Goal: Task Accomplishment & Management: Use online tool/utility

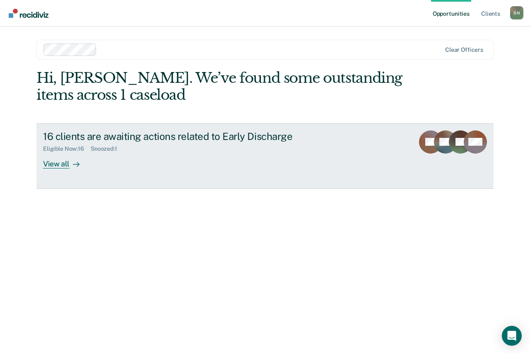
click at [45, 160] on div "View all" at bounding box center [66, 160] width 46 height 16
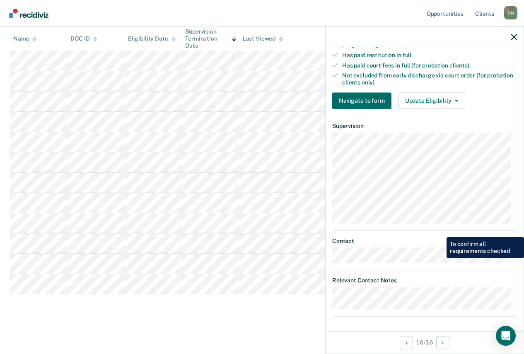
scroll to position [242, 0]
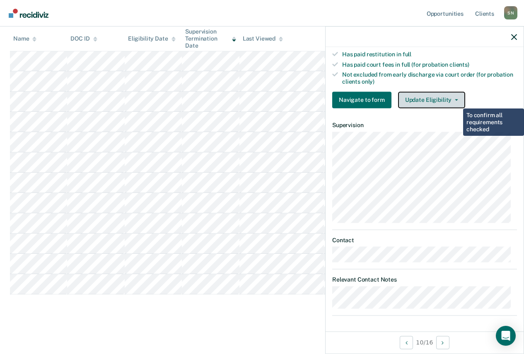
click at [456, 97] on button "Update Eligibility" at bounding box center [431, 99] width 67 height 17
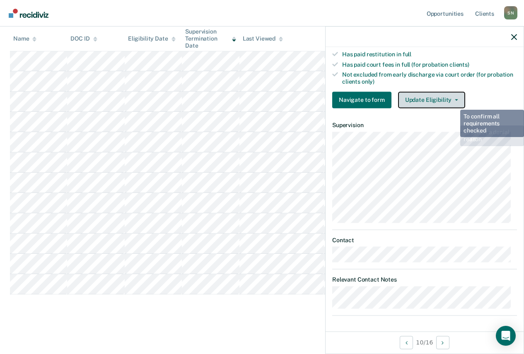
click at [453, 100] on button "Update Eligibility" at bounding box center [431, 99] width 67 height 17
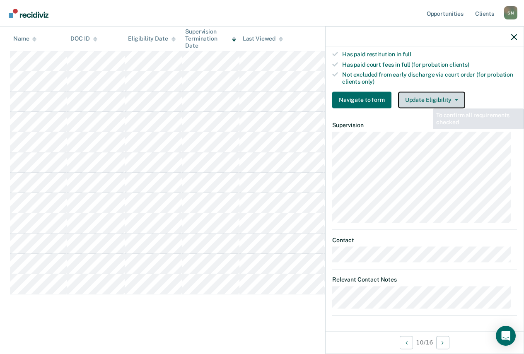
click at [427, 101] on button "Update Eligibility" at bounding box center [431, 99] width 67 height 17
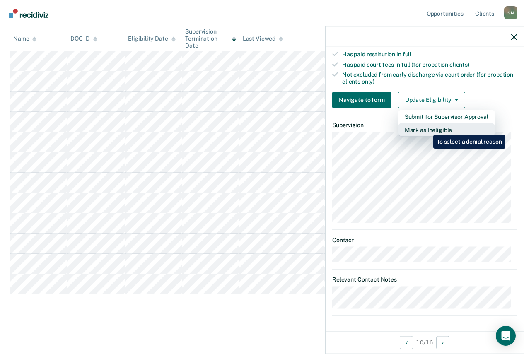
click at [427, 129] on button "Mark as Ineligible" at bounding box center [446, 129] width 97 height 13
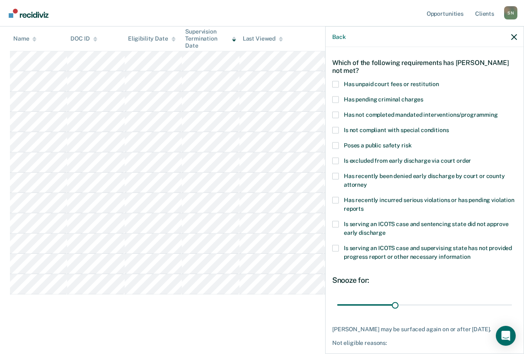
scroll to position [0, 0]
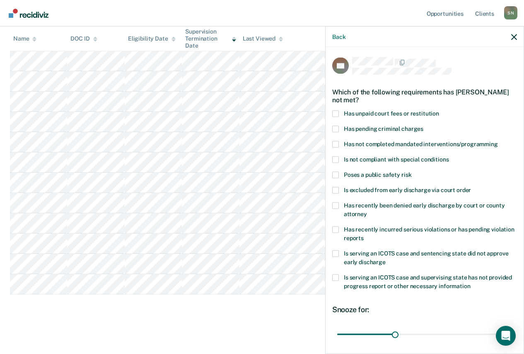
click at [336, 175] on span at bounding box center [335, 174] width 7 height 7
click at [411, 171] on input "Poses a public safety risk" at bounding box center [411, 171] width 0 height 0
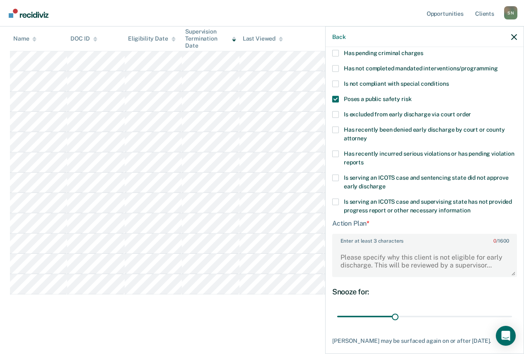
scroll to position [83, 0]
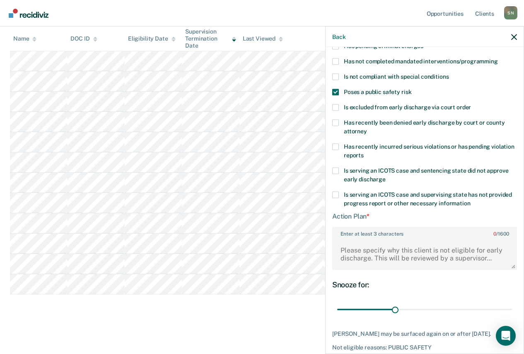
click at [337, 90] on span at bounding box center [335, 92] width 7 height 7
click at [411, 89] on input "Poses a public safety risk" at bounding box center [411, 89] width 0 height 0
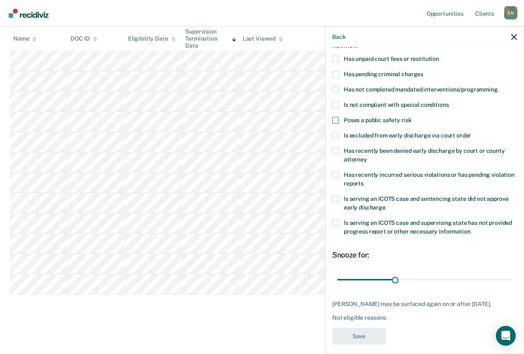
scroll to position [61, 0]
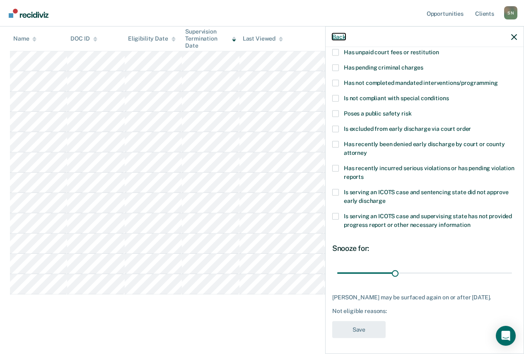
click at [334, 38] on button "Back" at bounding box center [338, 36] width 13 height 7
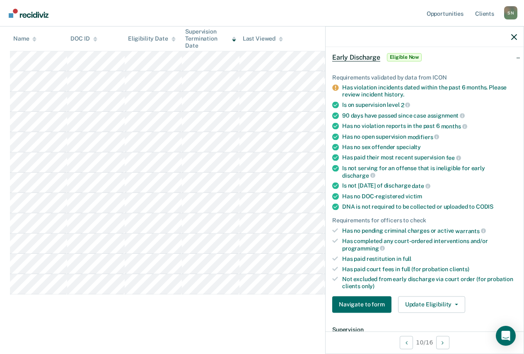
scroll to position [0, 0]
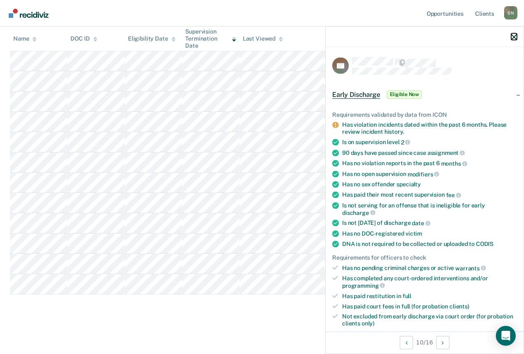
click at [512, 36] on icon "button" at bounding box center [514, 37] width 6 height 6
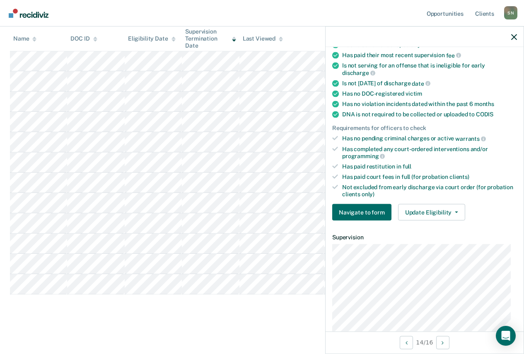
scroll to position [124, 0]
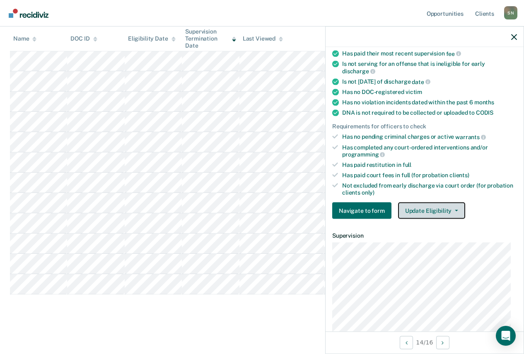
click at [436, 210] on button "Update Eligibility" at bounding box center [431, 210] width 67 height 17
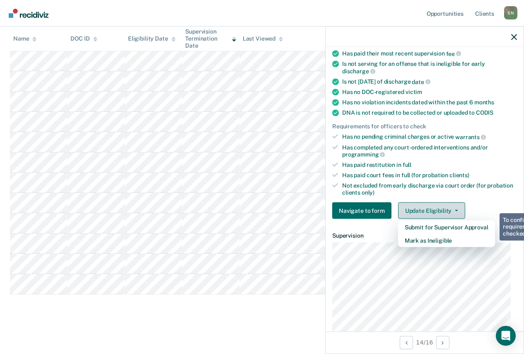
click at [436, 209] on button "Update Eligibility" at bounding box center [431, 210] width 67 height 17
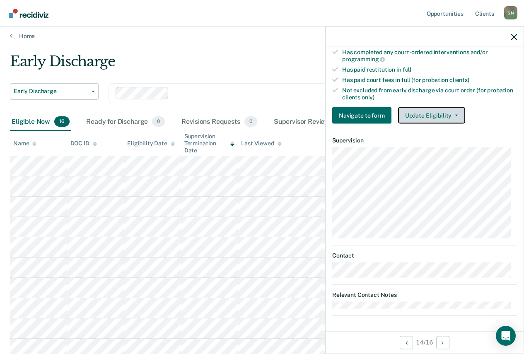
scroll to position [0, 0]
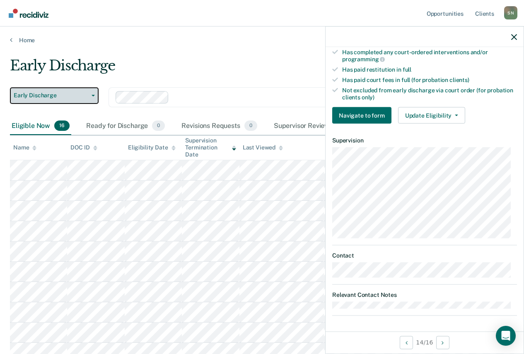
click at [96, 97] on button "Early Discharge" at bounding box center [54, 95] width 89 height 17
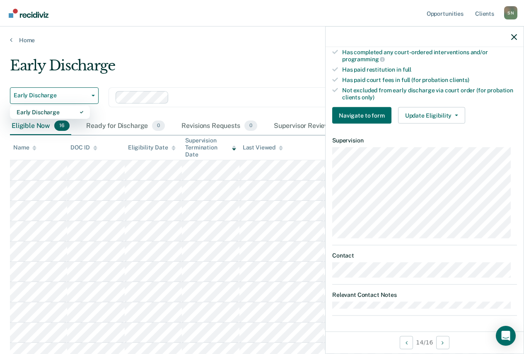
click at [145, 73] on div "Early Discharge" at bounding box center [245, 69] width 471 height 24
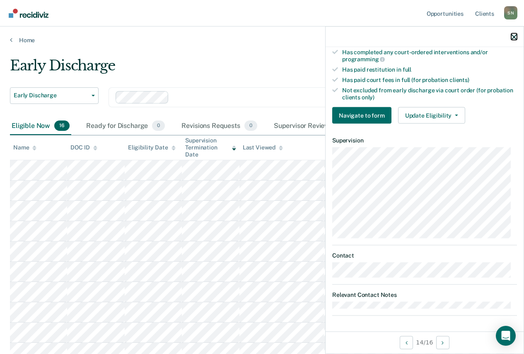
click at [514, 36] on icon "button" at bounding box center [514, 37] width 6 height 6
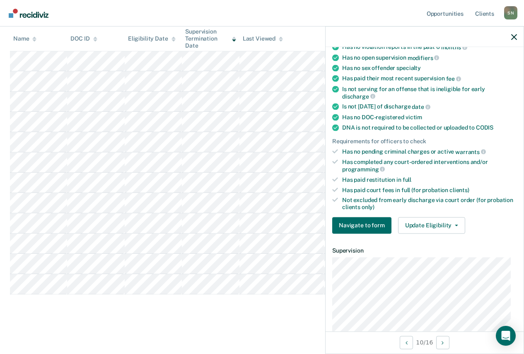
scroll to position [124, 0]
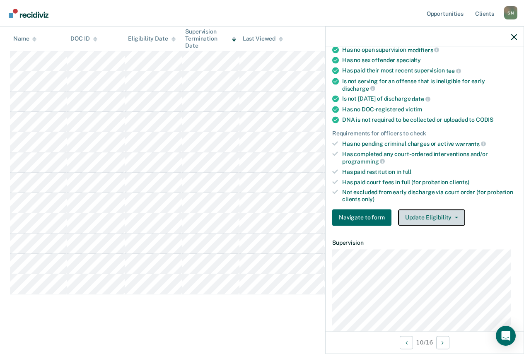
click at [447, 217] on button "Update Eligibility" at bounding box center [431, 217] width 67 height 17
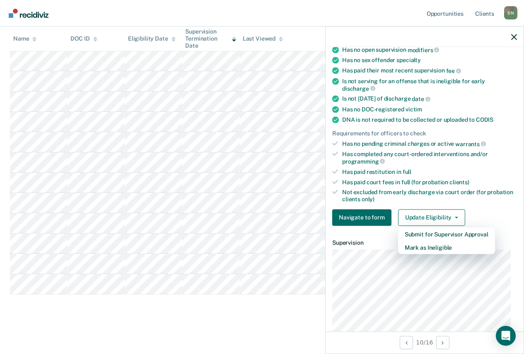
click at [230, 320] on main "Early Discharge Early Discharge Early Discharge Clear officers Eligible Now 16 …" at bounding box center [262, 102] width 524 height 498
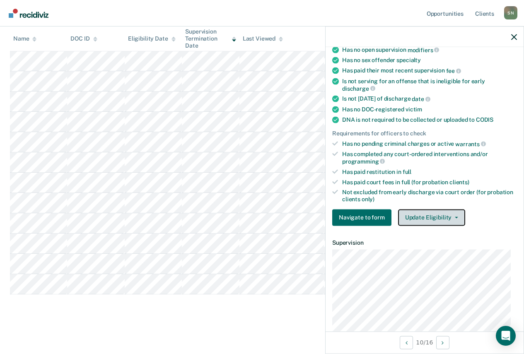
click at [440, 214] on button "Update Eligibility" at bounding box center [431, 217] width 67 height 17
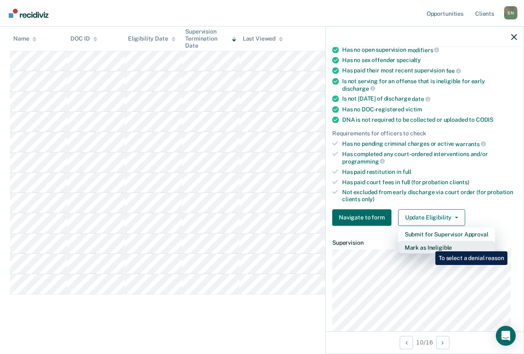
click at [429, 245] on button "Mark as Ineligible" at bounding box center [446, 246] width 97 height 13
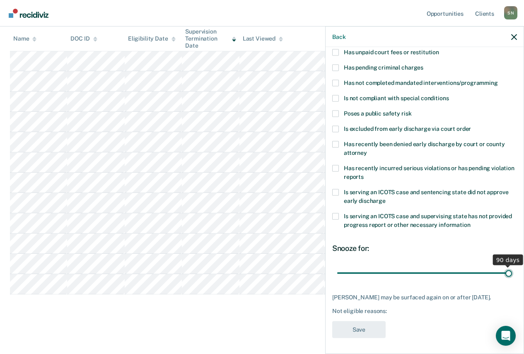
drag, startPoint x: 394, startPoint y: 274, endPoint x: 517, endPoint y: 271, distance: 123.4
type input "90"
click at [512, 271] on input "range" at bounding box center [424, 273] width 175 height 14
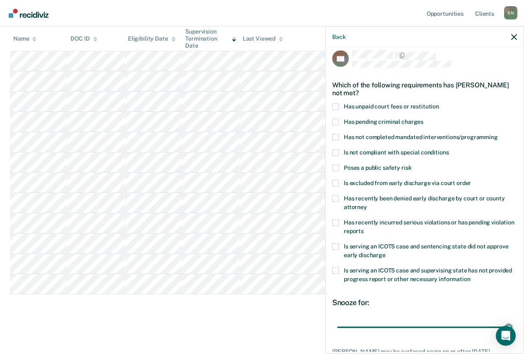
scroll to position [0, 0]
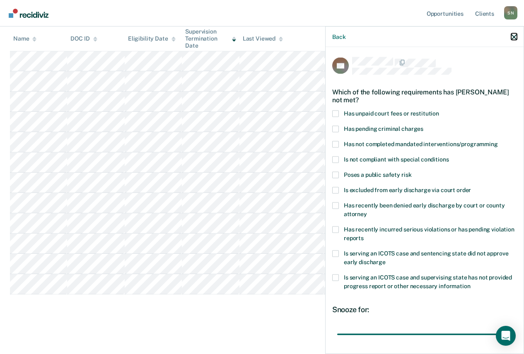
click at [514, 38] on icon "button" at bounding box center [514, 37] width 6 height 6
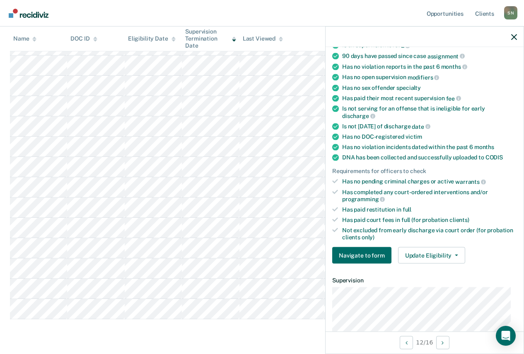
scroll to position [83, 0]
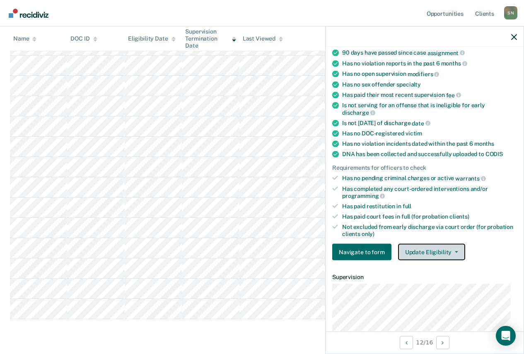
click at [420, 248] on button "Update Eligibility" at bounding box center [431, 252] width 67 height 17
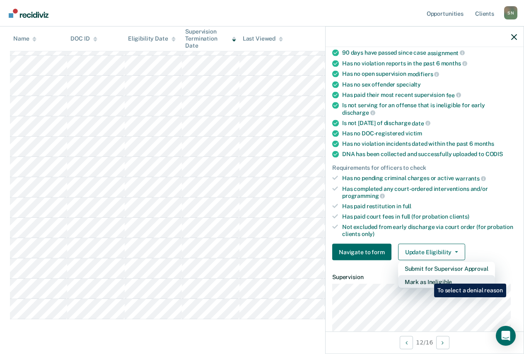
click at [428, 277] on button "Mark as Ineligible" at bounding box center [446, 281] width 97 height 13
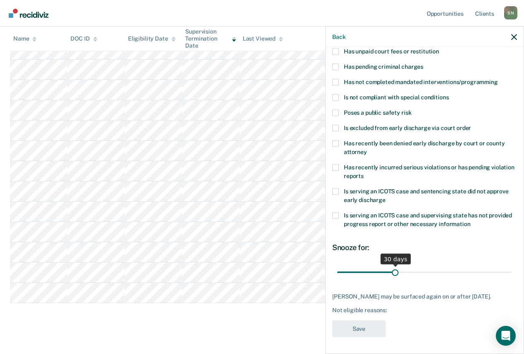
scroll to position [190, 0]
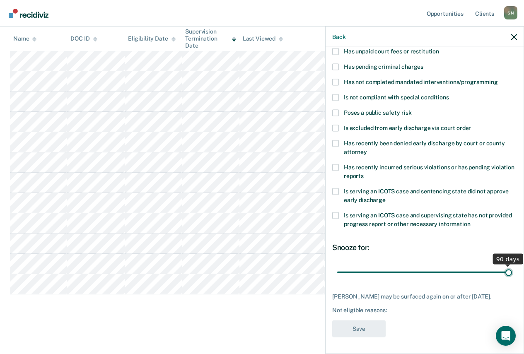
drag, startPoint x: 394, startPoint y: 266, endPoint x: 507, endPoint y: 271, distance: 113.1
type input "90"
click at [507, 271] on input "range" at bounding box center [424, 272] width 175 height 14
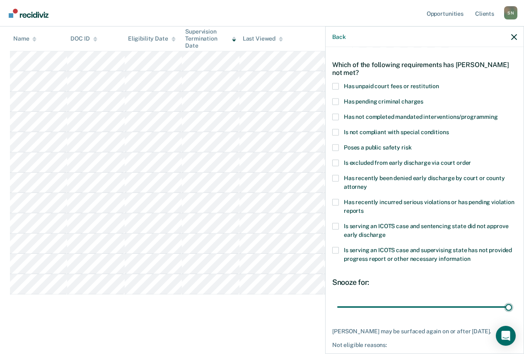
scroll to position [27, 0]
click at [339, 86] on label "Has unpaid court fees or restitution" at bounding box center [424, 87] width 185 height 9
click at [439, 83] on input "Has unpaid court fees or restitution" at bounding box center [439, 83] width 0 height 0
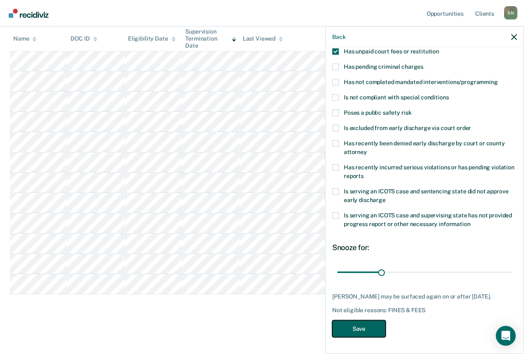
click at [363, 325] on button "Save" at bounding box center [358, 328] width 53 height 17
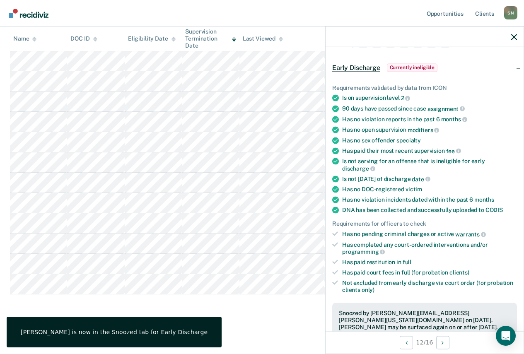
scroll to position [0, 0]
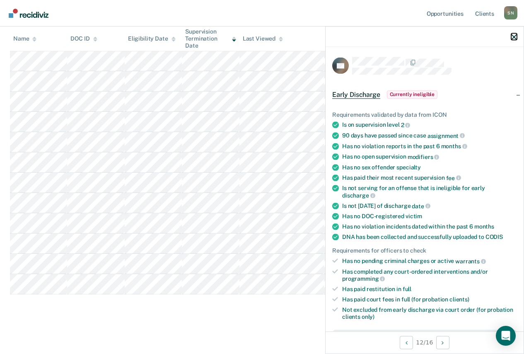
click at [514, 38] on icon "button" at bounding box center [514, 37] width 6 height 6
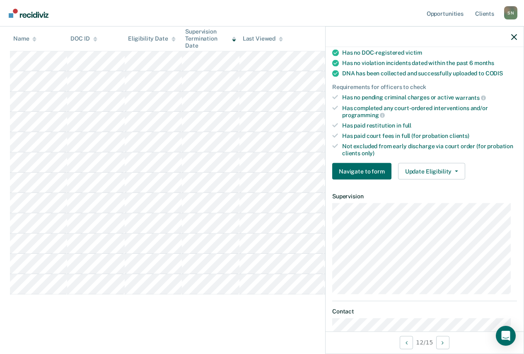
scroll to position [166, 0]
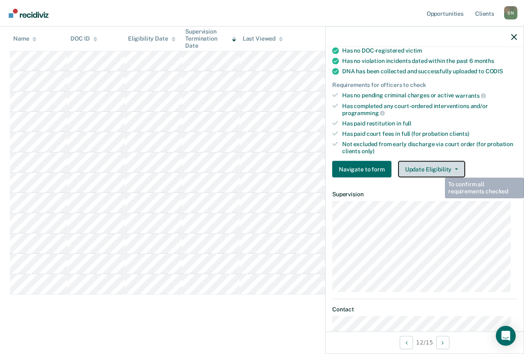
click at [438, 169] on button "Update Eligibility" at bounding box center [431, 169] width 67 height 17
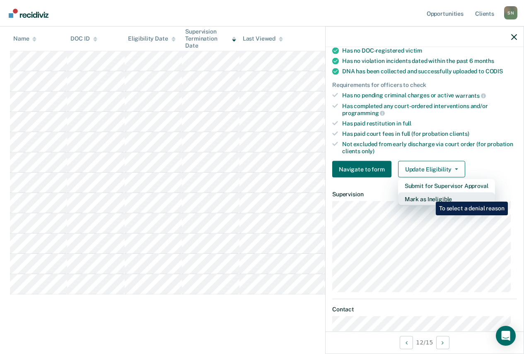
click at [429, 195] on button "Mark as Ineligible" at bounding box center [446, 198] width 97 height 13
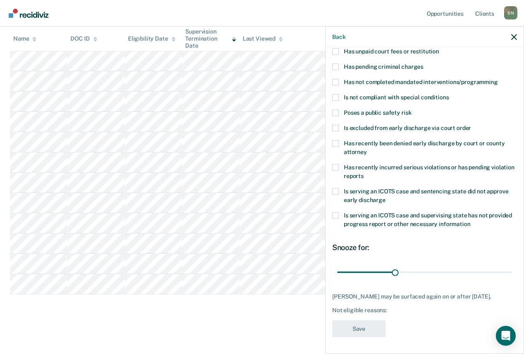
click at [339, 63] on label "Has pending criminal charges" at bounding box center [424, 67] width 185 height 9
click at [423, 63] on input "Has pending criminal charges" at bounding box center [423, 63] width 0 height 0
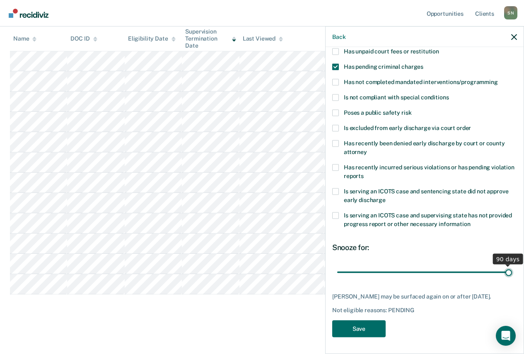
drag, startPoint x: 395, startPoint y: 264, endPoint x: 503, endPoint y: 266, distance: 107.6
type input "90"
click at [503, 266] on input "range" at bounding box center [424, 272] width 175 height 14
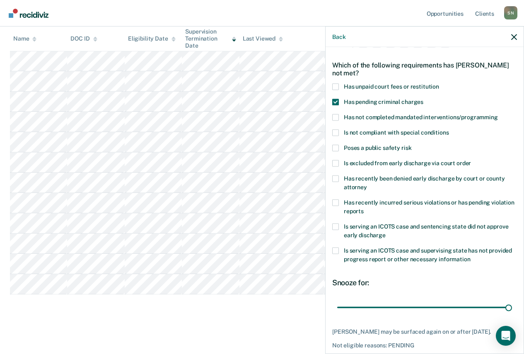
click at [333, 101] on span at bounding box center [335, 101] width 7 height 7
click at [423, 98] on input "Has pending criminal charges" at bounding box center [423, 98] width 0 height 0
click at [336, 84] on span at bounding box center [335, 86] width 7 height 7
click at [439, 83] on input "Has unpaid court fees or restitution" at bounding box center [439, 83] width 0 height 0
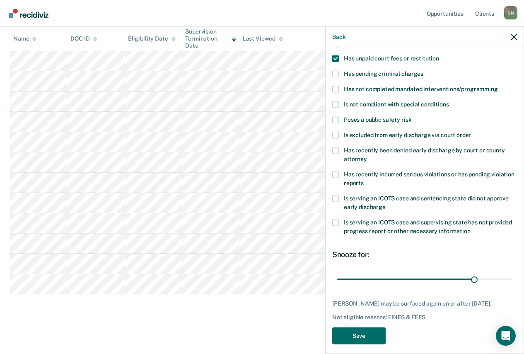
scroll to position [68, 0]
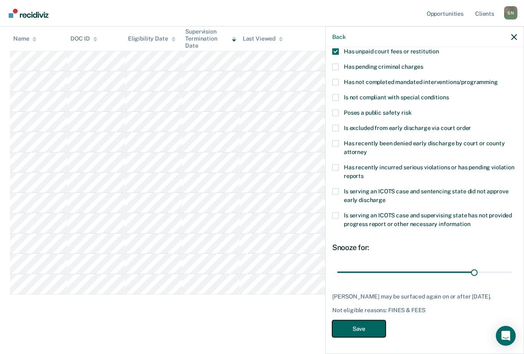
click at [368, 324] on button "Save" at bounding box center [358, 328] width 53 height 17
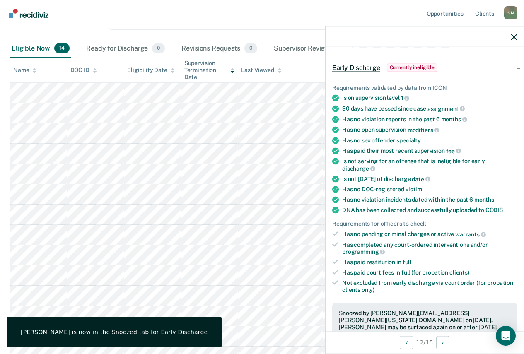
scroll to position [83, 0]
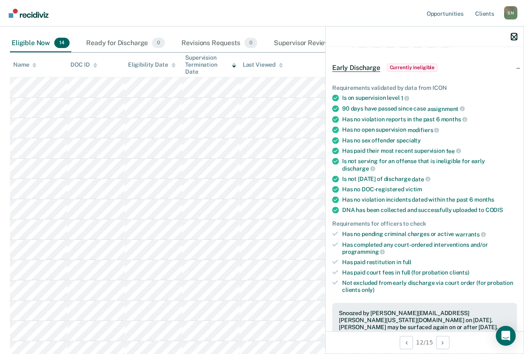
click at [516, 38] on icon "button" at bounding box center [514, 37] width 6 height 6
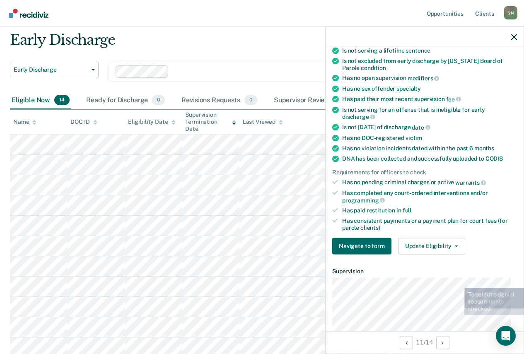
scroll to position [124, 0]
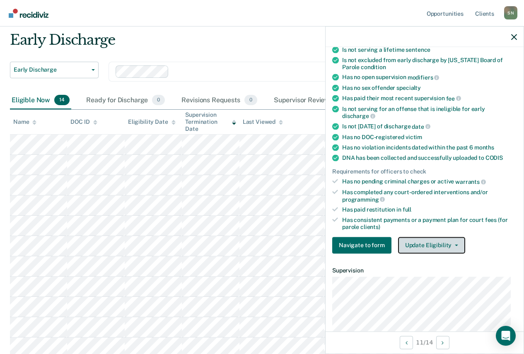
click at [445, 240] on button "Update Eligibility" at bounding box center [431, 245] width 67 height 17
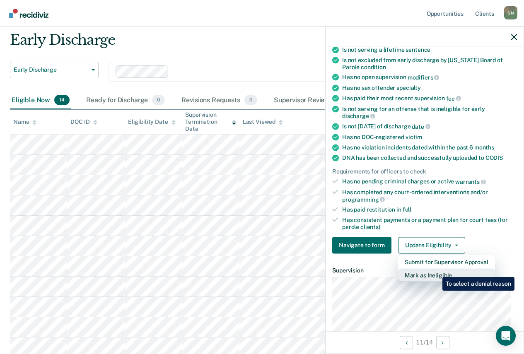
click at [435, 271] on button "Mark as Ineligible" at bounding box center [446, 274] width 97 height 13
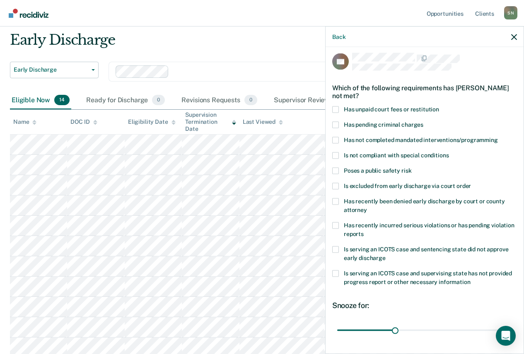
scroll to position [0, 0]
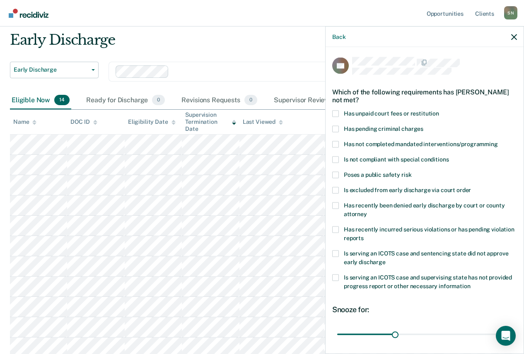
click at [339, 116] on label "Has unpaid court fees or restitution" at bounding box center [424, 114] width 185 height 9
click at [439, 110] on input "Has unpaid court fees or restitution" at bounding box center [439, 110] width 0 height 0
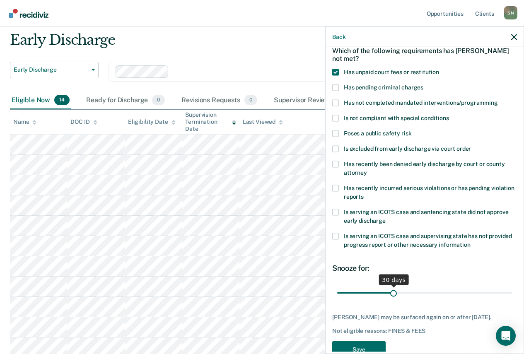
scroll to position [68, 0]
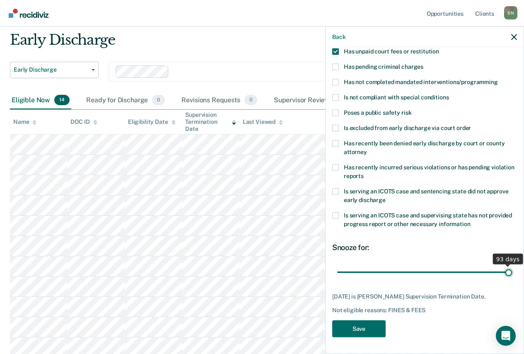
drag, startPoint x: 392, startPoint y: 265, endPoint x: 502, endPoint y: 266, distance: 109.7
type input "93"
click at [502, 266] on input "range" at bounding box center [424, 272] width 175 height 14
click at [367, 324] on button "Save" at bounding box center [358, 328] width 53 height 17
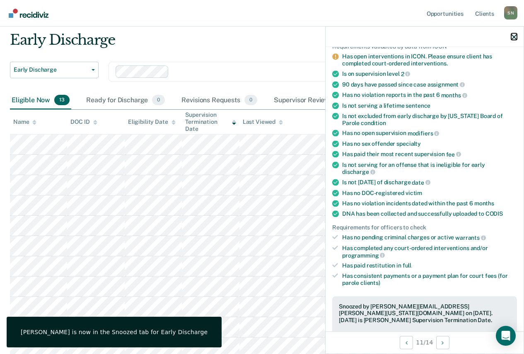
click at [516, 36] on icon "button" at bounding box center [514, 37] width 6 height 6
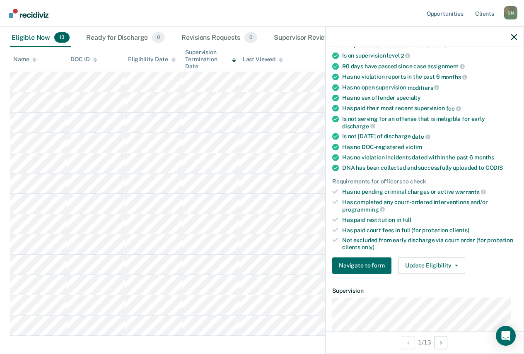
scroll to position [166, 0]
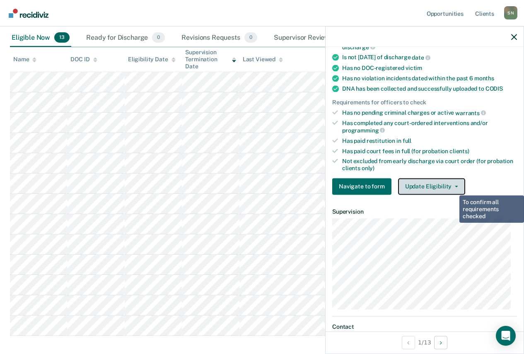
click at [452, 187] on button "Update Eligibility" at bounding box center [431, 186] width 67 height 17
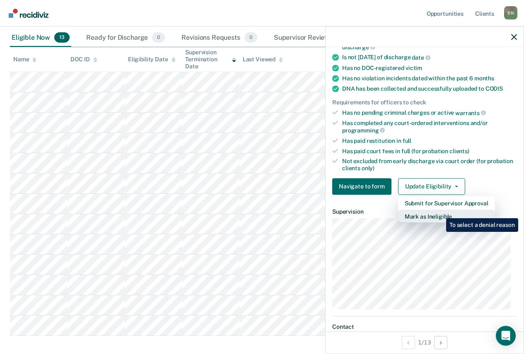
click at [439, 212] on button "Mark as Ineligible" at bounding box center [446, 215] width 97 height 13
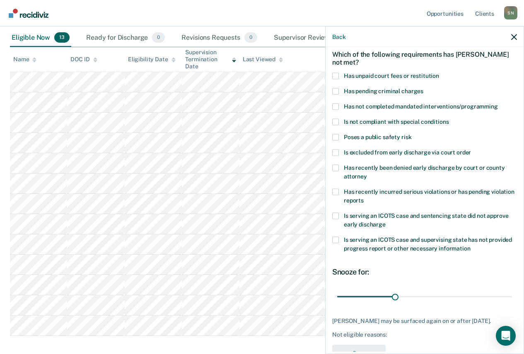
scroll to position [0, 0]
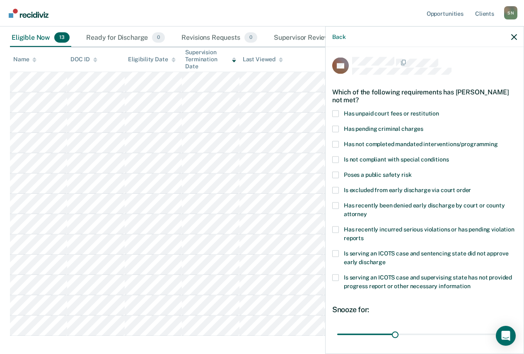
click at [337, 115] on span at bounding box center [335, 113] width 7 height 7
click at [439, 110] on input "Has unpaid court fees or restitution" at bounding box center [439, 110] width 0 height 0
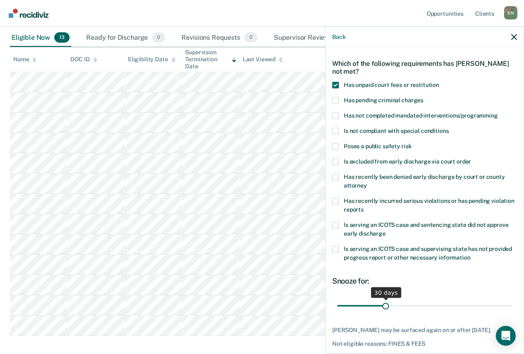
scroll to position [61, 0]
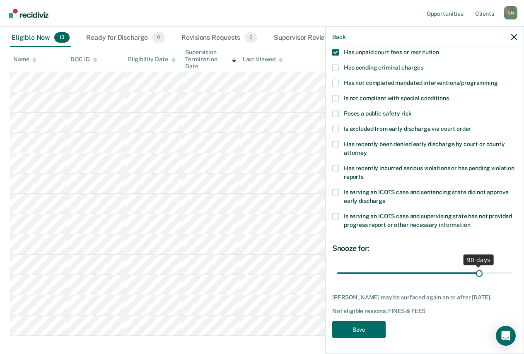
drag, startPoint x: 385, startPoint y: 271, endPoint x: 465, endPoint y: 276, distance: 80.1
type input "90"
click at [474, 274] on input "range" at bounding box center [424, 273] width 175 height 14
click at [368, 331] on button "Save" at bounding box center [358, 329] width 53 height 17
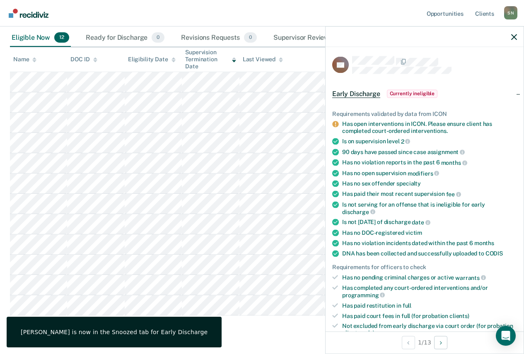
scroll to position [0, 0]
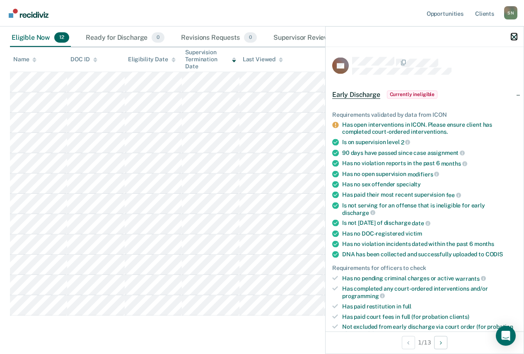
click at [515, 37] on icon "button" at bounding box center [514, 37] width 6 height 6
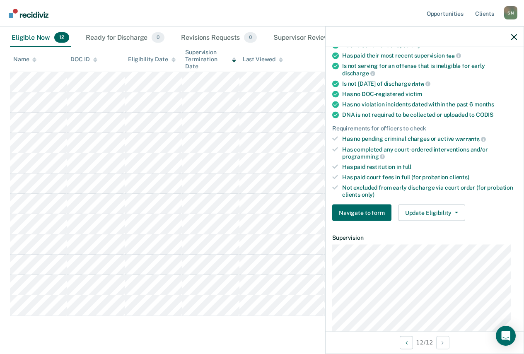
scroll to position [124, 0]
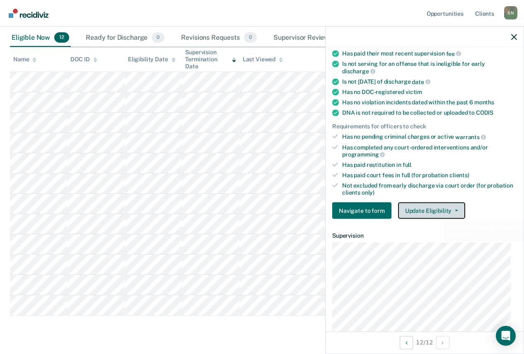
click at [435, 204] on button "Update Eligibility" at bounding box center [431, 210] width 67 height 17
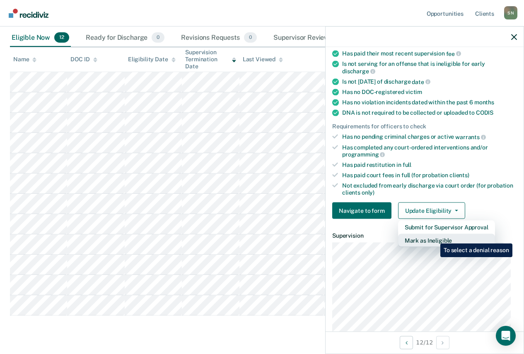
click at [434, 237] on button "Mark as Ineligible" at bounding box center [446, 240] width 97 height 13
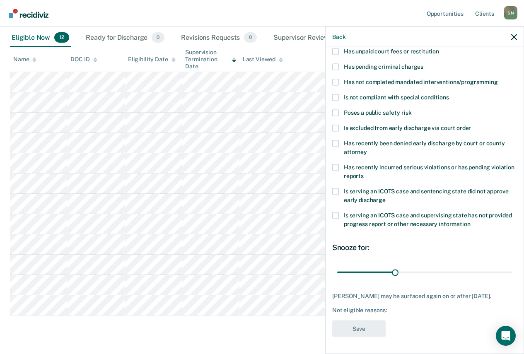
scroll to position [61, 0]
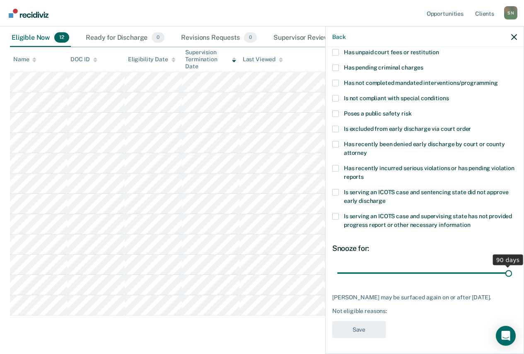
drag, startPoint x: 392, startPoint y: 272, endPoint x: 509, endPoint y: 276, distance: 116.4
type input "90"
click at [509, 276] on input "range" at bounding box center [424, 273] width 175 height 14
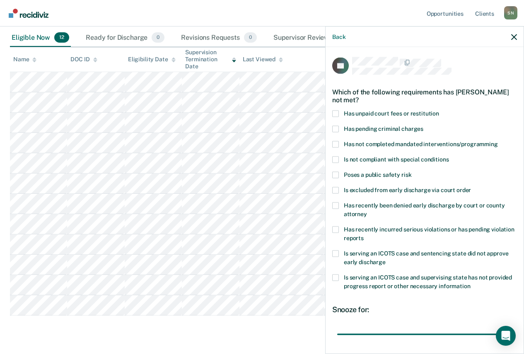
click at [338, 115] on span at bounding box center [335, 113] width 7 height 7
click at [439, 110] on input "Has unpaid court fees or restitution" at bounding box center [439, 110] width 0 height 0
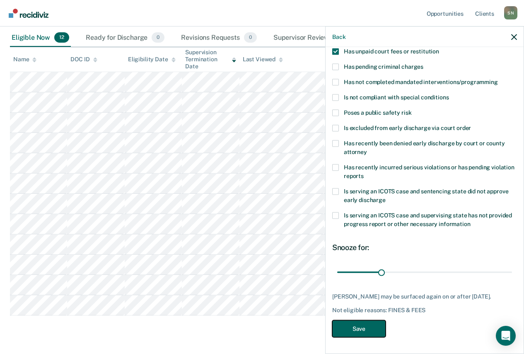
click at [358, 322] on button "Save" at bounding box center [358, 328] width 53 height 17
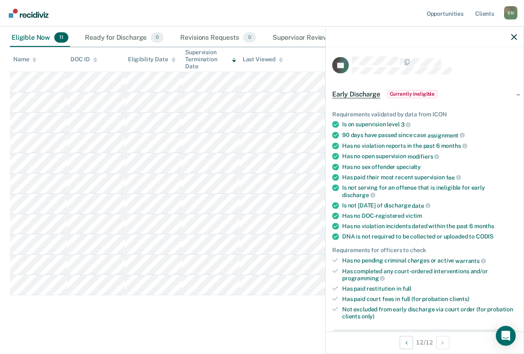
scroll to position [0, 0]
click at [514, 36] on icon "button" at bounding box center [514, 37] width 6 height 6
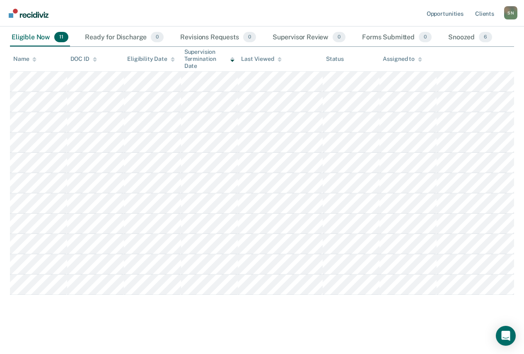
scroll to position [89, 0]
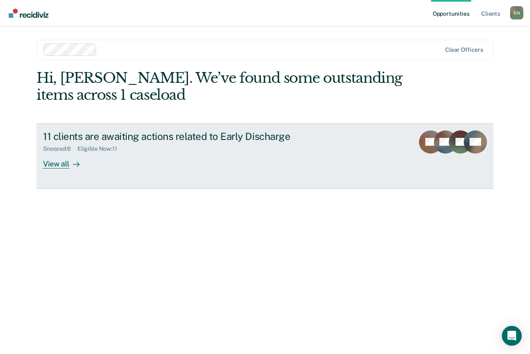
click at [62, 167] on div "View all" at bounding box center [66, 160] width 46 height 16
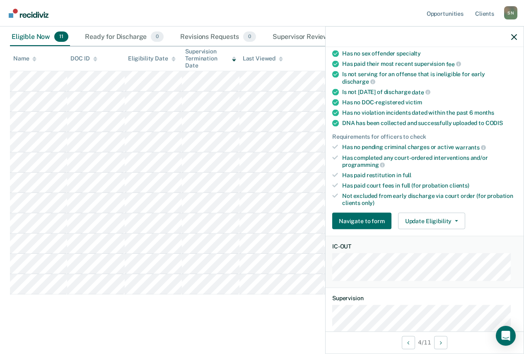
scroll to position [124, 0]
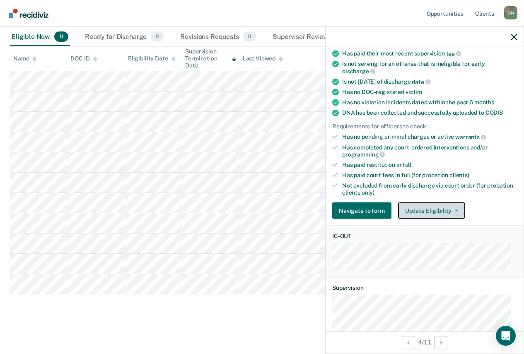
click at [455, 208] on button "Update Eligibility" at bounding box center [431, 210] width 67 height 17
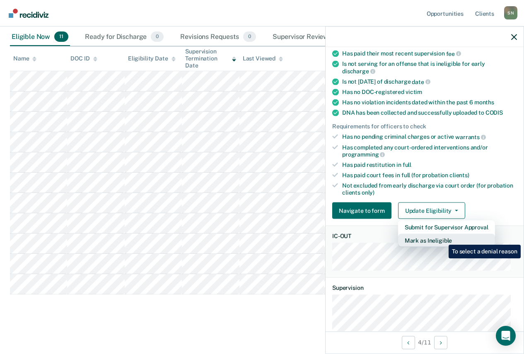
click at [442, 238] on button "Mark as Ineligible" at bounding box center [446, 240] width 97 height 13
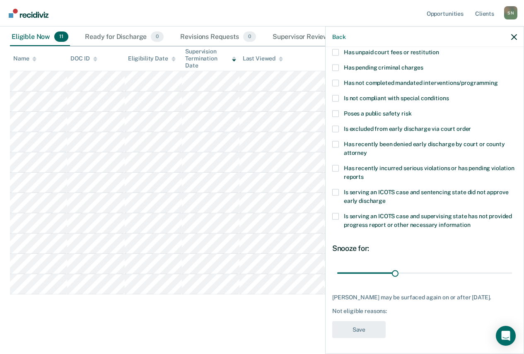
scroll to position [0, 0]
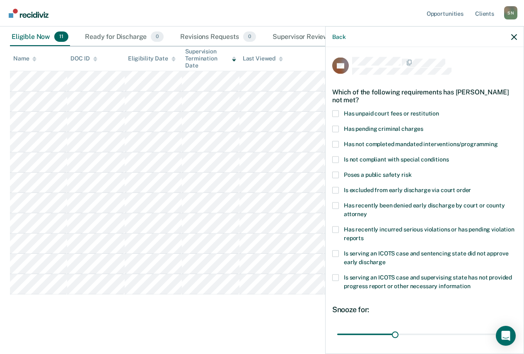
click at [334, 111] on span at bounding box center [335, 113] width 7 height 7
click at [439, 110] on input "Has unpaid court fees or restitution" at bounding box center [439, 110] width 0 height 0
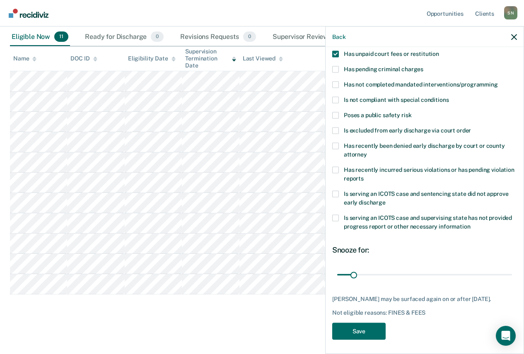
scroll to position [61, 0]
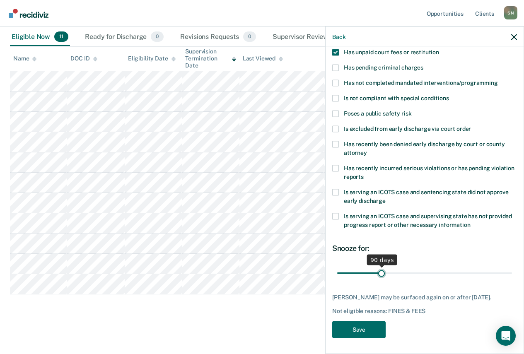
drag, startPoint x: 351, startPoint y: 273, endPoint x: 380, endPoint y: 282, distance: 30.8
type input "90"
click at [380, 280] on input "range" at bounding box center [424, 273] width 175 height 14
click at [360, 334] on button "Save" at bounding box center [358, 329] width 53 height 17
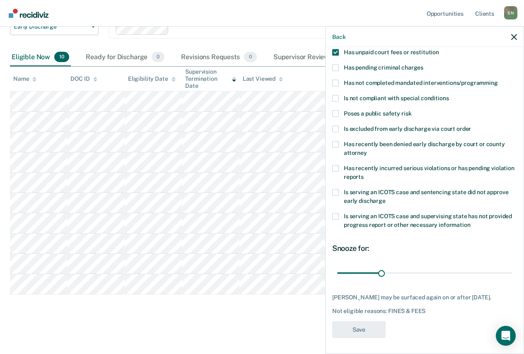
scroll to position [69, 0]
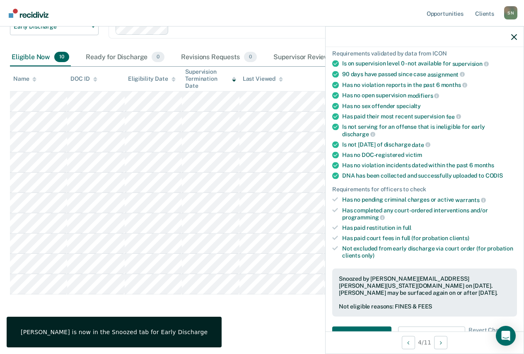
click at [517, 37] on div at bounding box center [424, 36] width 198 height 21
click at [514, 37] on icon "button" at bounding box center [514, 37] width 6 height 6
